Goal: Transaction & Acquisition: Purchase product/service

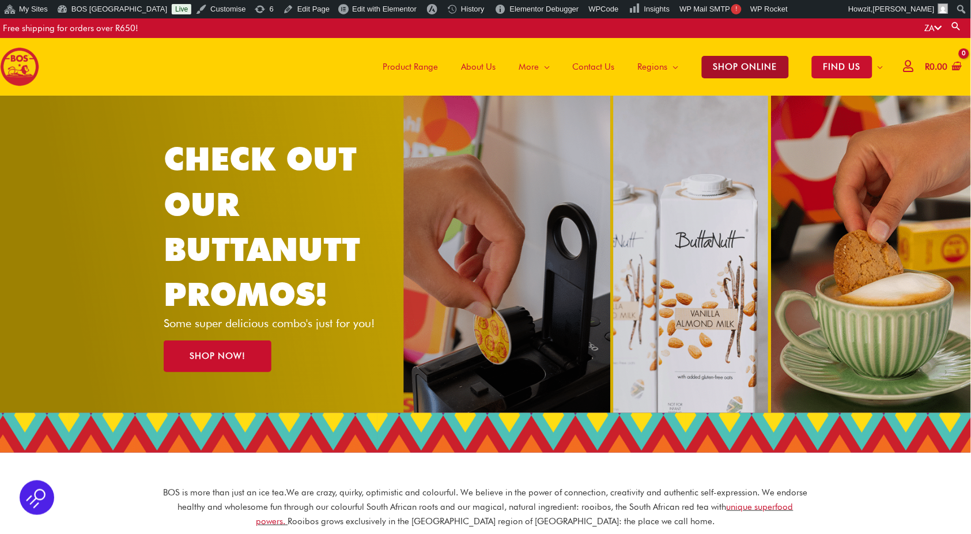
click at [754, 65] on span "SHOP ONLINE" at bounding box center [745, 67] width 87 height 22
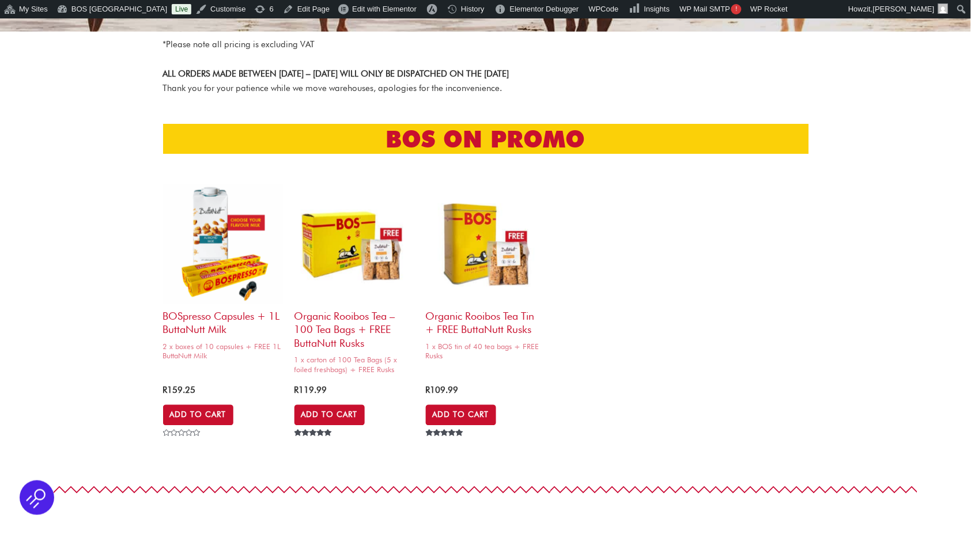
scroll to position [305, 0]
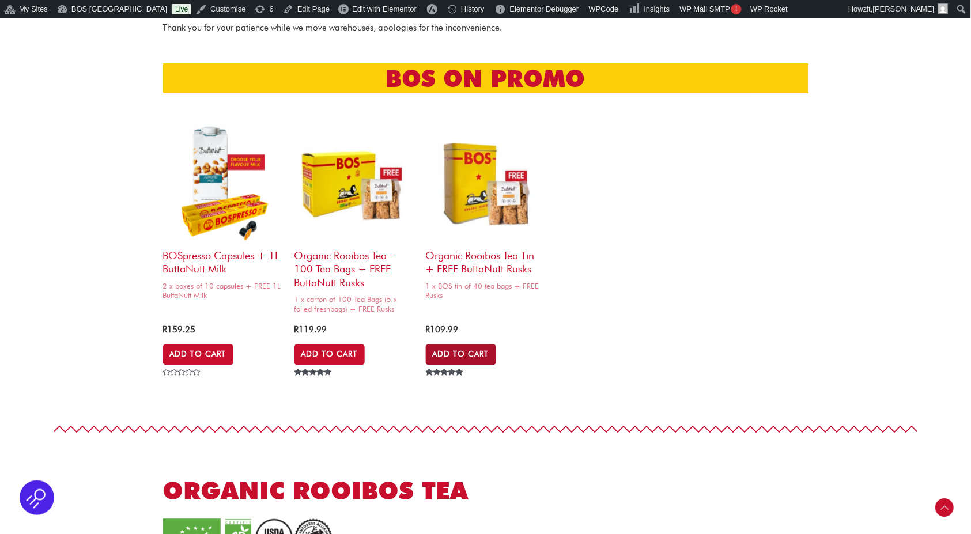
click at [468, 345] on link "Add to Cart" at bounding box center [461, 355] width 70 height 21
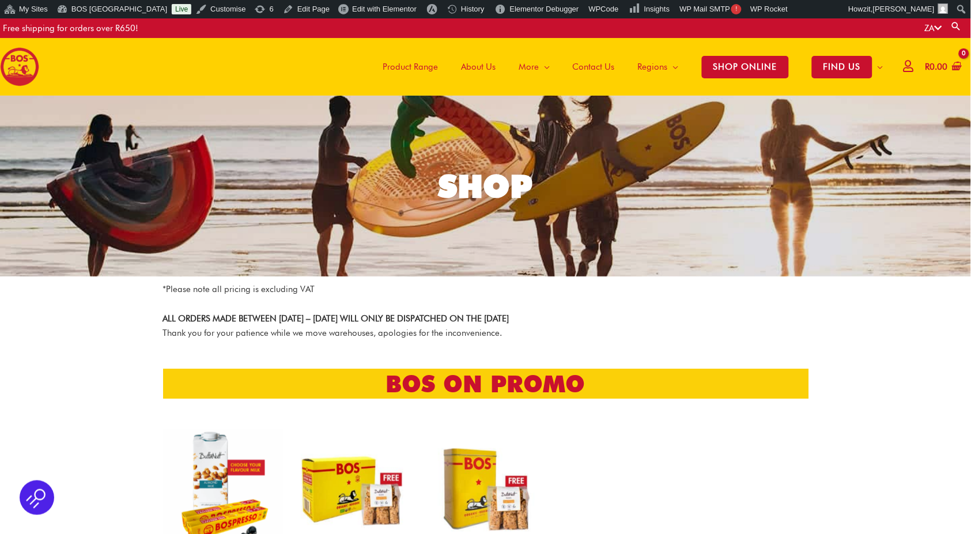
scroll to position [0, 0]
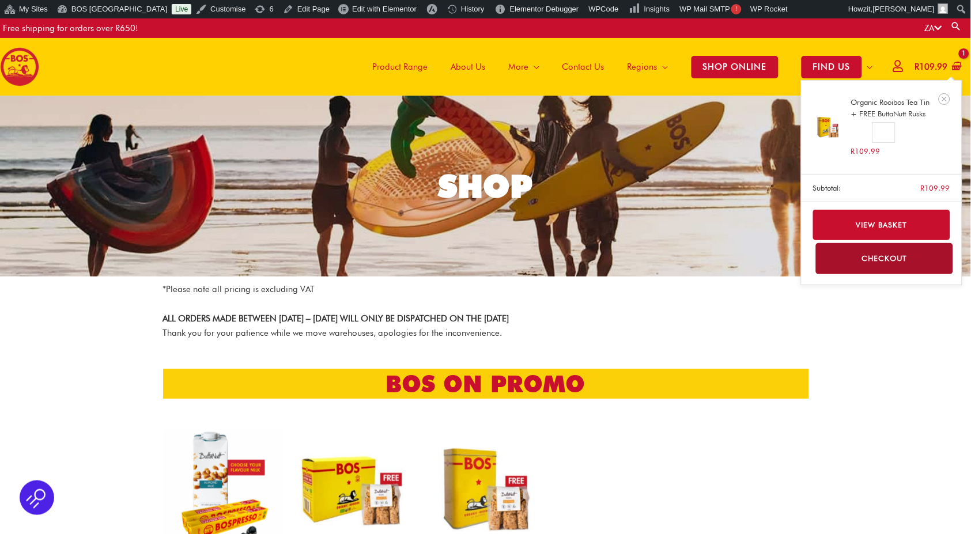
click at [886, 253] on link "Checkout" at bounding box center [885, 258] width 138 height 31
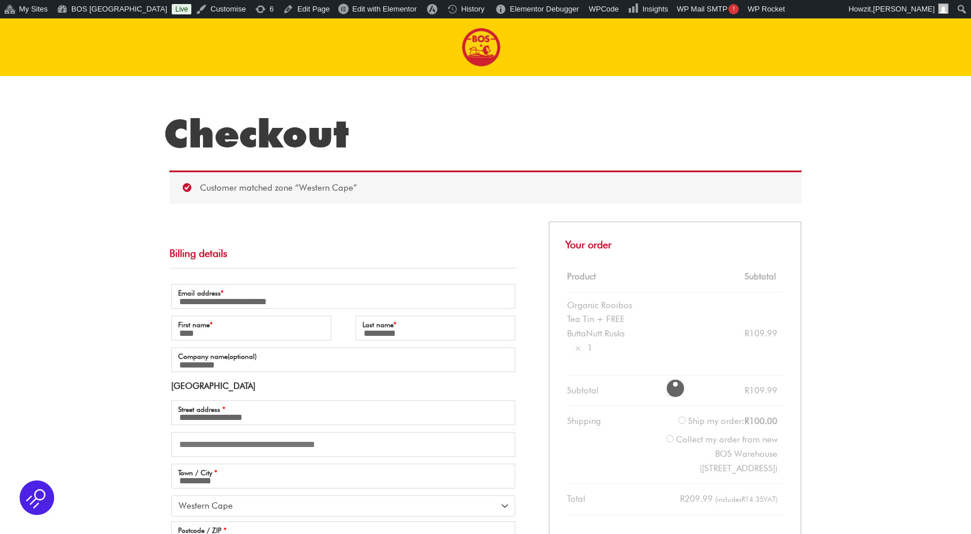
select select "**"
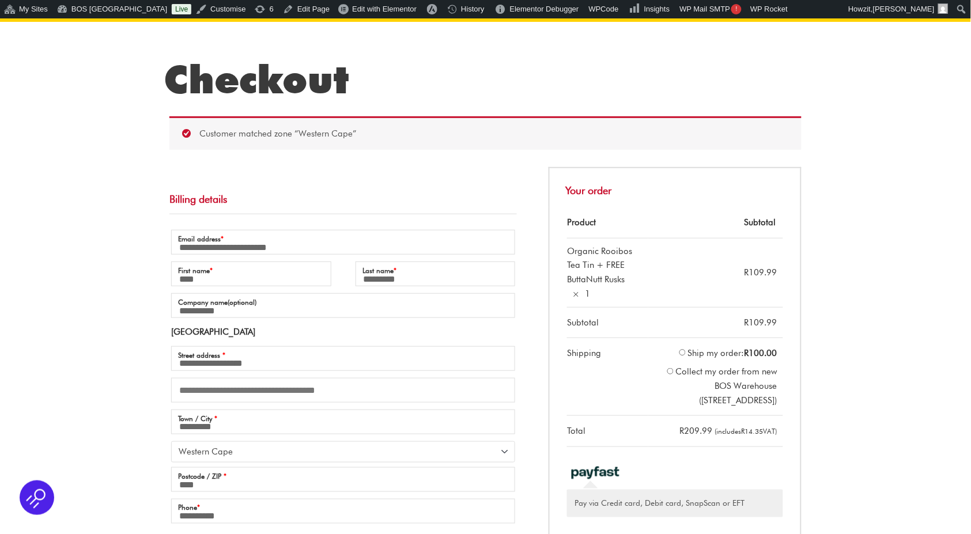
scroll to position [54, 0]
